Goal: Information Seeking & Learning: Learn about a topic

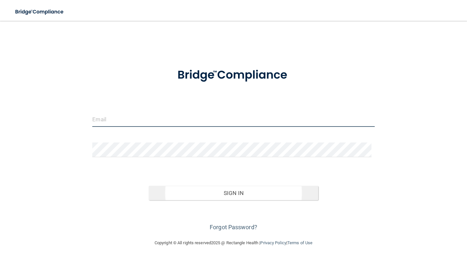
type input "[EMAIL_ADDRESS][DOMAIN_NAME]"
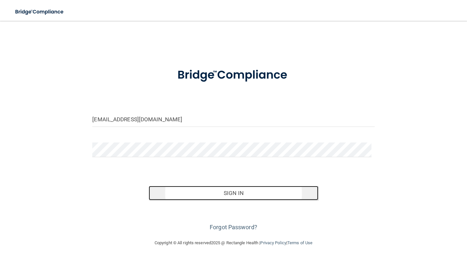
click at [251, 193] on button "Sign In" at bounding box center [233, 193] width 169 height 14
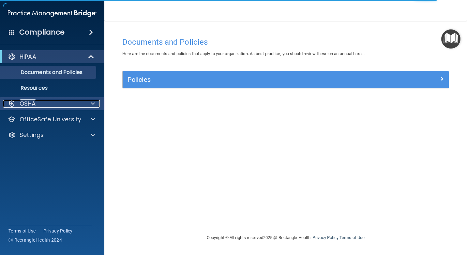
click at [71, 105] on div "OSHA" at bounding box center [43, 104] width 81 height 8
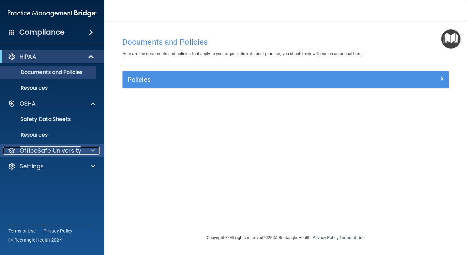
click at [66, 152] on p "OfficeSafe University" at bounding box center [51, 151] width 62 height 8
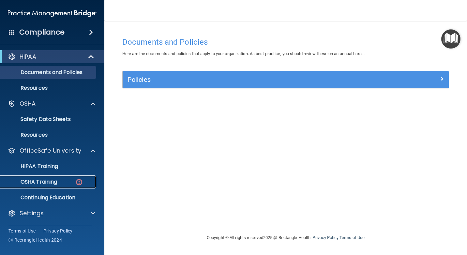
click at [61, 179] on div "OSHA Training" at bounding box center [48, 182] width 89 height 7
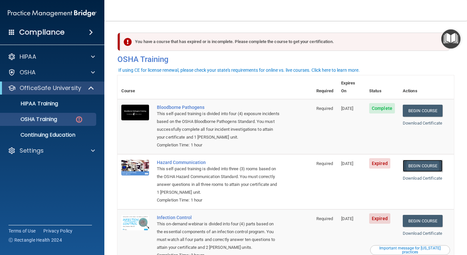
click at [410, 160] on link "Begin Course" at bounding box center [423, 166] width 40 height 12
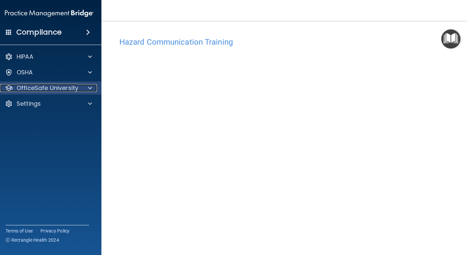
click at [59, 87] on p "OfficeSafe University" at bounding box center [48, 88] width 62 height 8
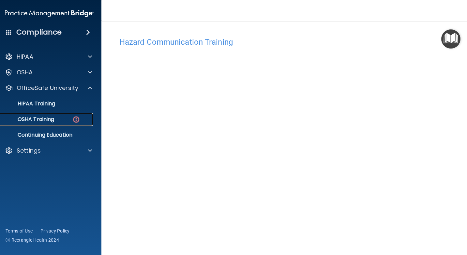
click at [39, 122] on p "OSHA Training" at bounding box center [27, 119] width 53 height 7
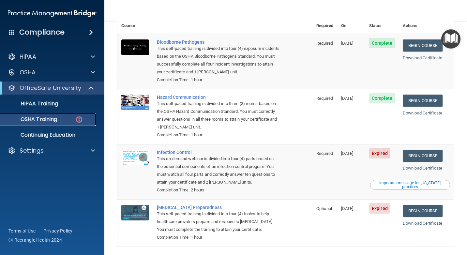
scroll to position [84, 0]
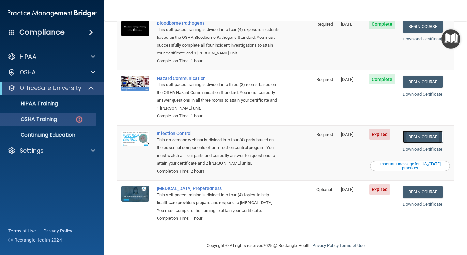
click at [424, 131] on link "Begin Course" at bounding box center [423, 137] width 40 height 12
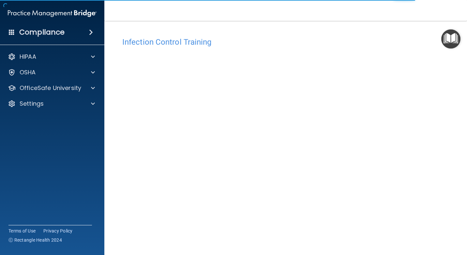
scroll to position [24, 0]
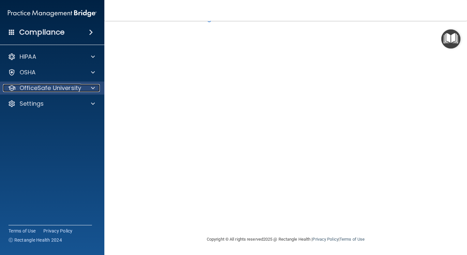
click at [37, 89] on p "OfficeSafe University" at bounding box center [51, 88] width 62 height 8
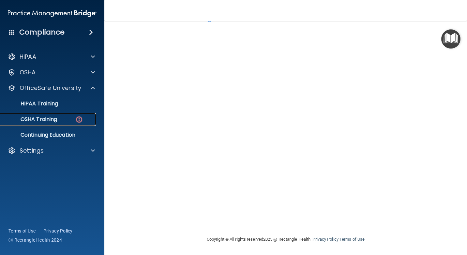
click at [64, 118] on div "OSHA Training" at bounding box center [48, 119] width 89 height 7
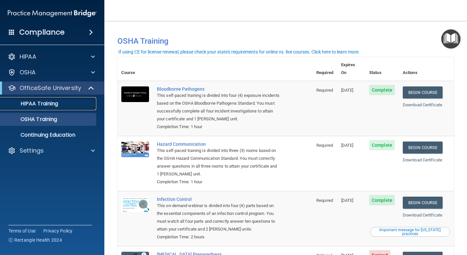
click at [55, 108] on link "HIPAA Training" at bounding box center [44, 103] width 103 height 13
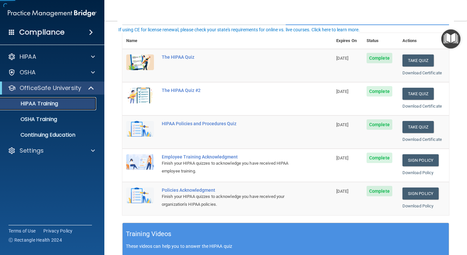
scroll to position [98, 0]
